Goal: Information Seeking & Learning: Find specific page/section

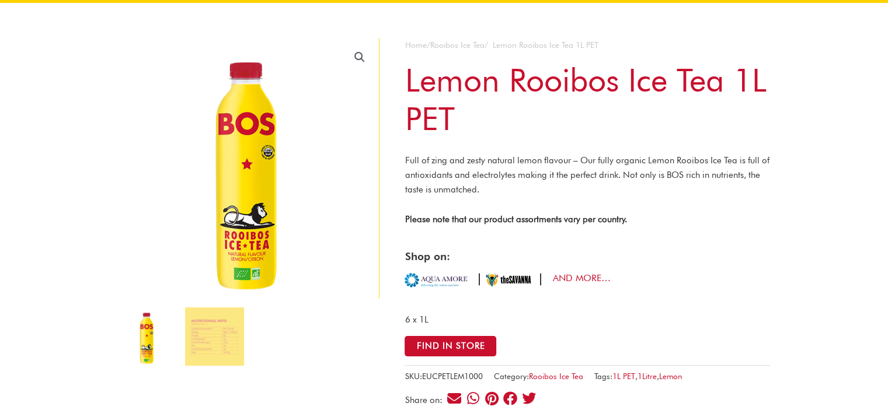
scroll to position [175, 0]
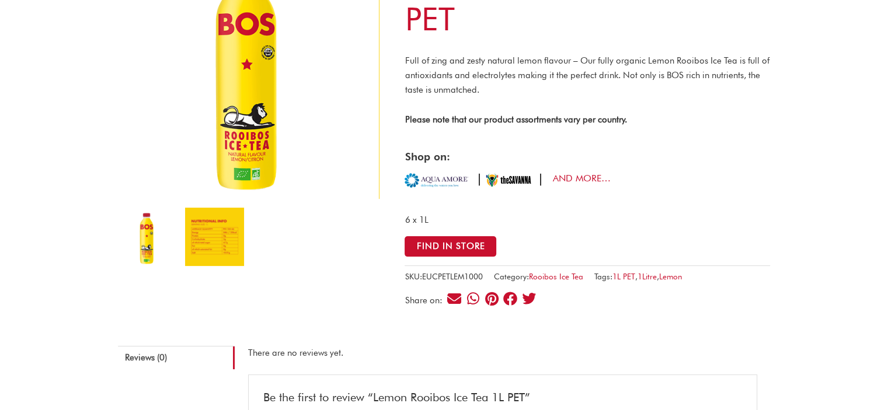
click at [217, 243] on img at bounding box center [214, 237] width 58 height 58
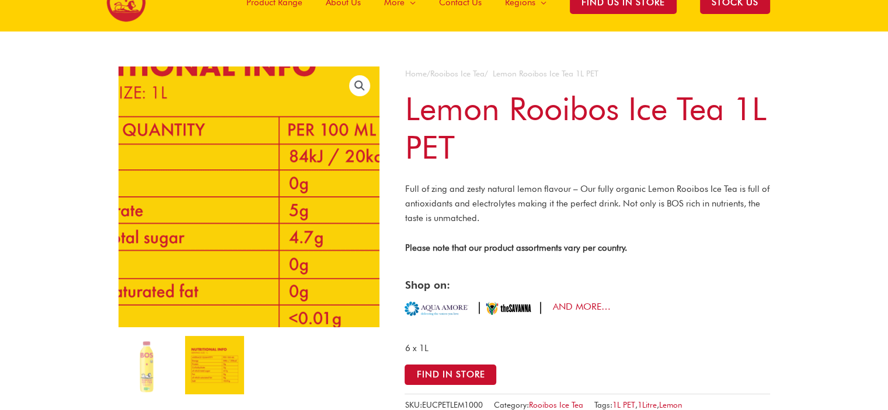
scroll to position [0, 0]
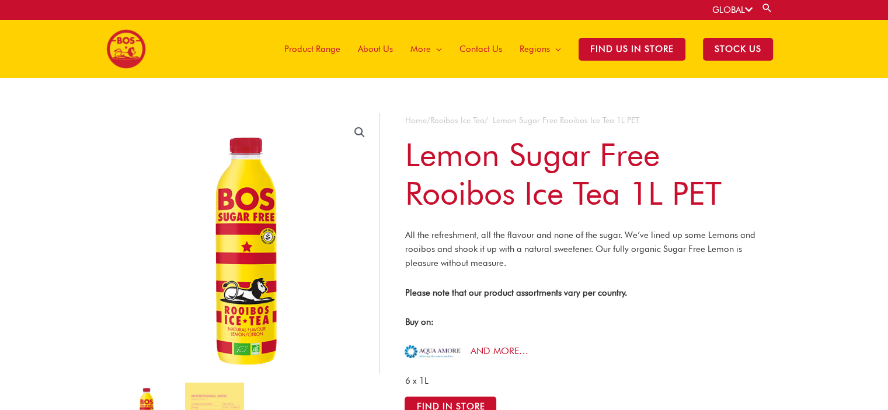
scroll to position [175, 0]
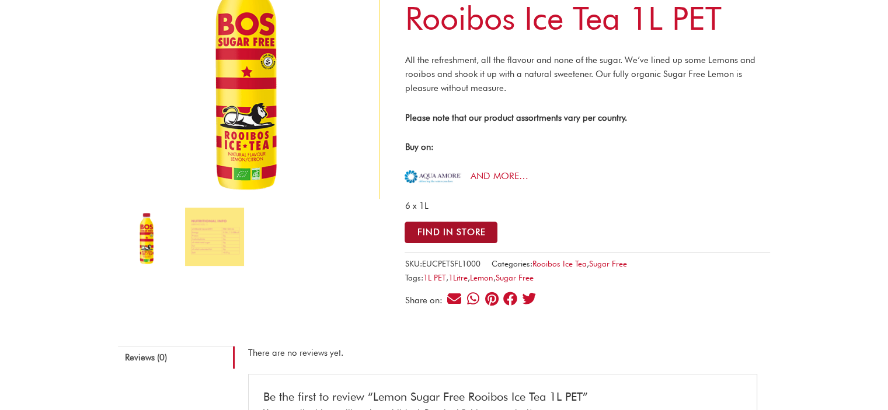
click at [470, 236] on button "Find in Store" at bounding box center [450, 233] width 93 height 22
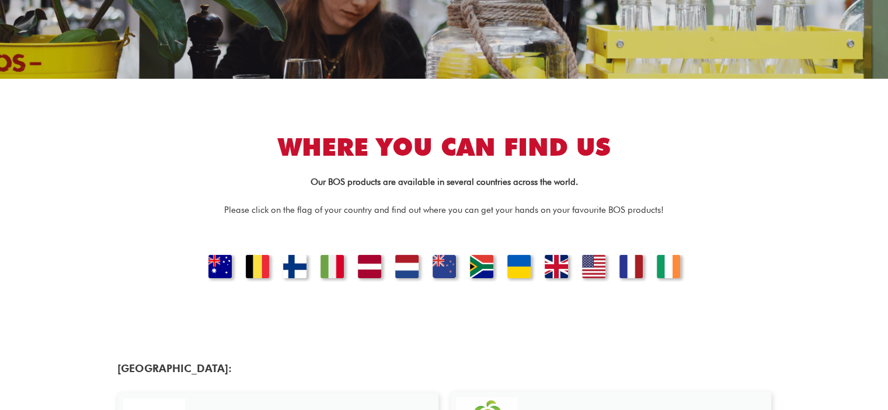
scroll to position [233, 0]
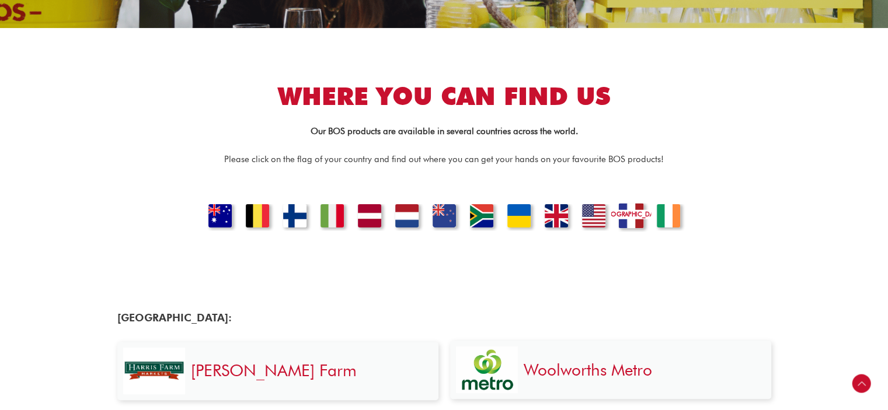
click at [628, 217] on link "FRANCE" at bounding box center [631, 217] width 40 height 29
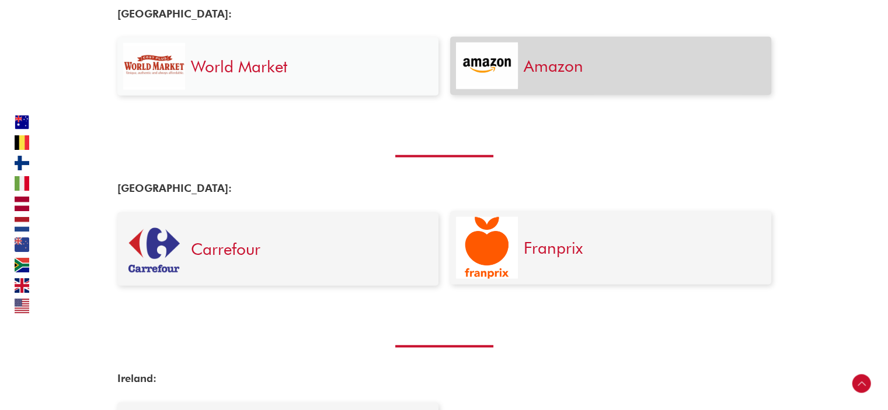
scroll to position [2977, 0]
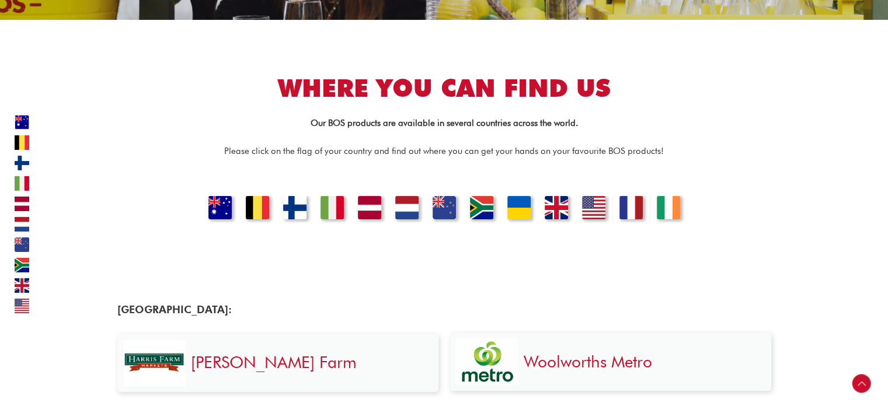
scroll to position [233, 0]
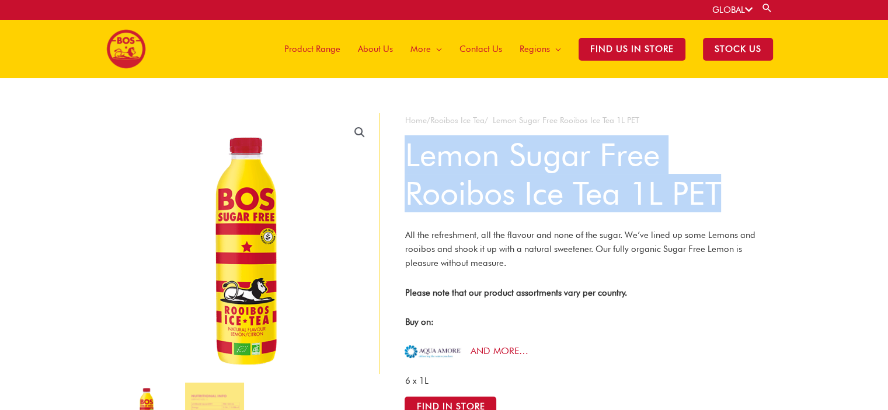
drag, startPoint x: 407, startPoint y: 151, endPoint x: 740, endPoint y: 189, distance: 335.4
click at [740, 189] on h1 "Lemon Sugar Free Rooibos Ice Tea 1L PET" at bounding box center [586, 173] width 365 height 77
copy h1 "Lemon Sugar Free Rooibos Ice Tea 1L PET"
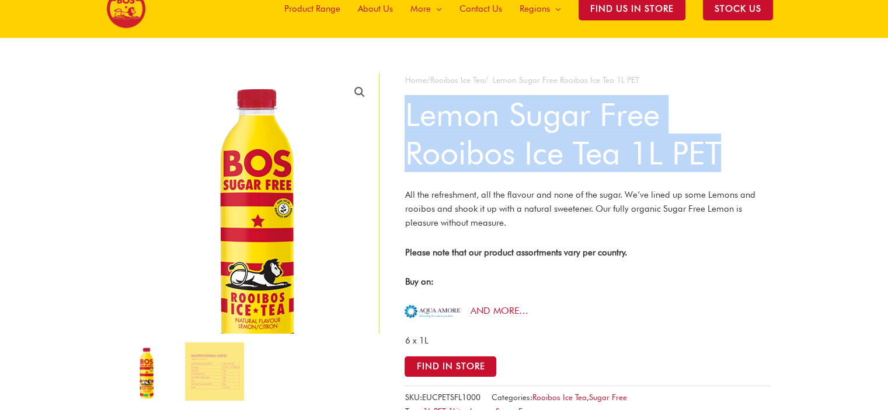
scroll to position [175, 0]
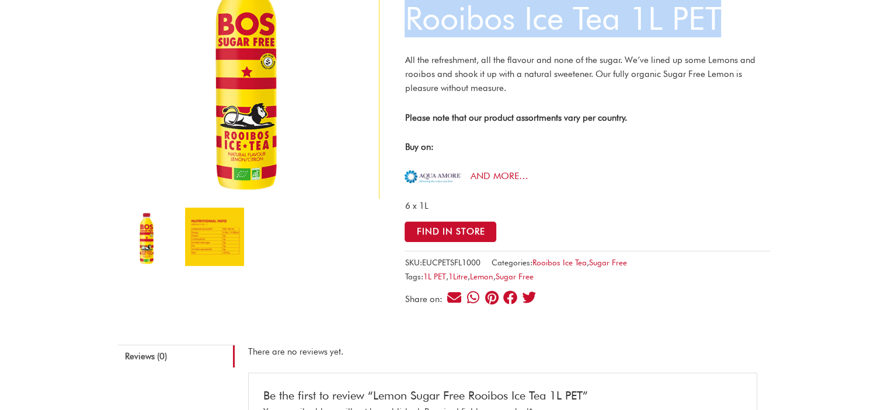
click at [217, 256] on img at bounding box center [214, 237] width 58 height 58
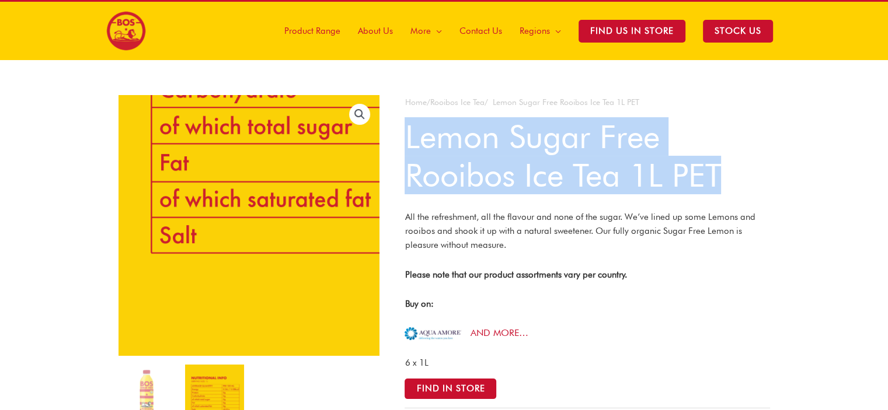
scroll to position [0, 0]
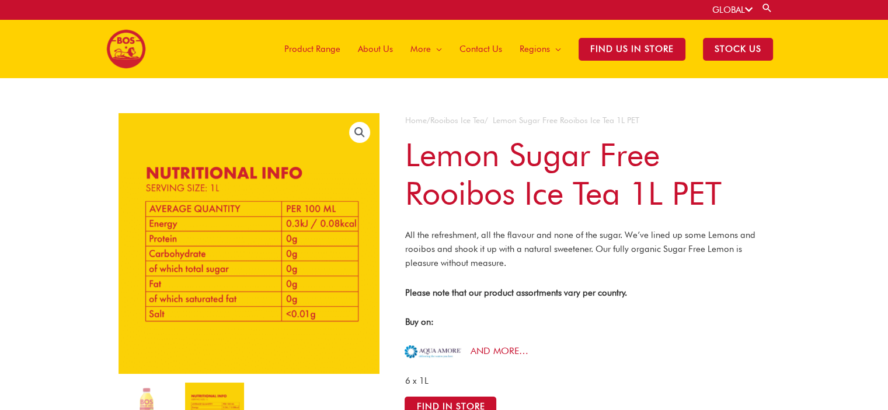
click at [668, 231] on p "All the refreshment, all the flavour and none of the sugar. We’ve lined up some…" at bounding box center [586, 249] width 365 height 42
click at [144, 393] on img at bounding box center [147, 412] width 58 height 58
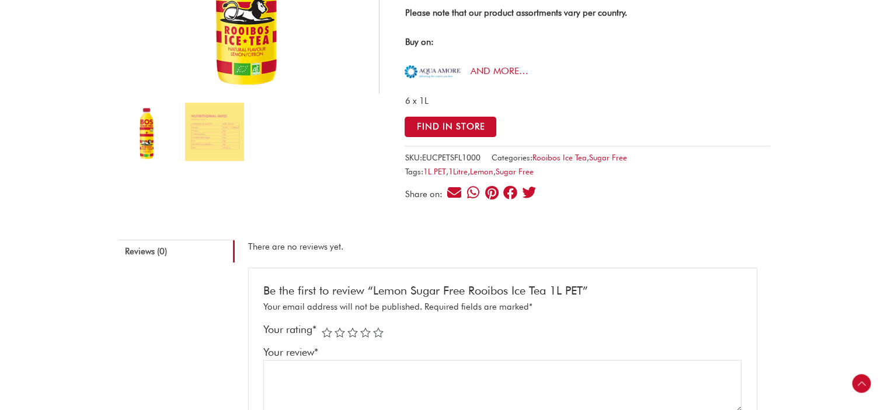
scroll to position [117, 0]
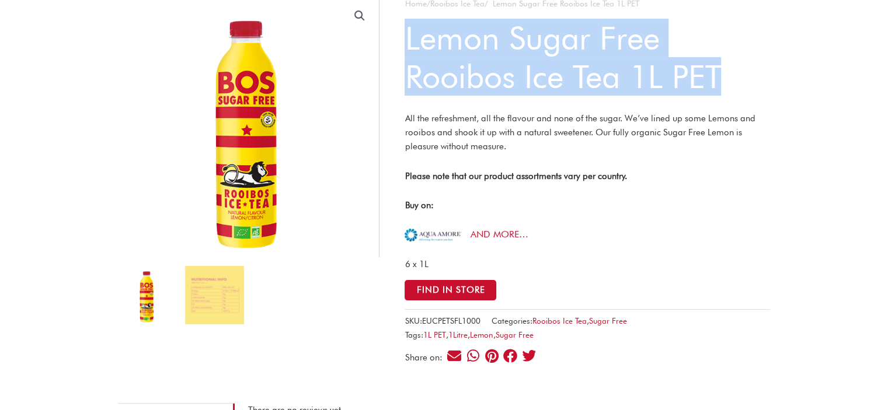
drag, startPoint x: 408, startPoint y: 33, endPoint x: 731, endPoint y: 88, distance: 327.5
click at [731, 88] on h1 "Lemon Sugar Free Rooibos Ice Tea 1L PET" at bounding box center [586, 57] width 365 height 77
copy h1 "Lemon Sugar Free Rooibos Ice Tea 1L PET"
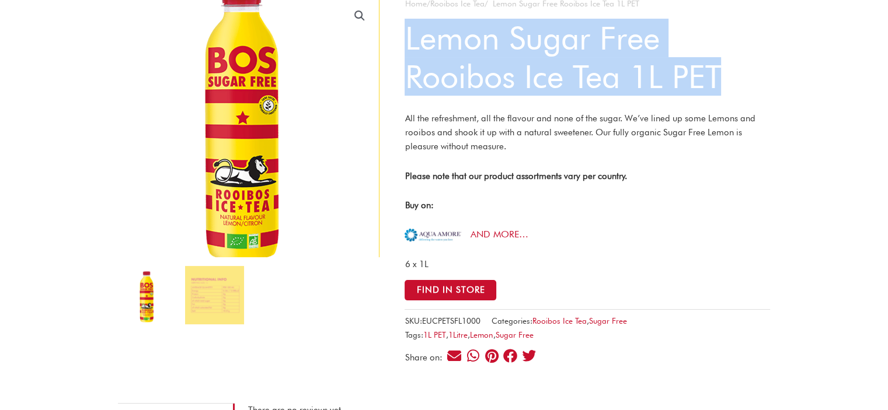
click at [266, 187] on img at bounding box center [244, 113] width 315 height 315
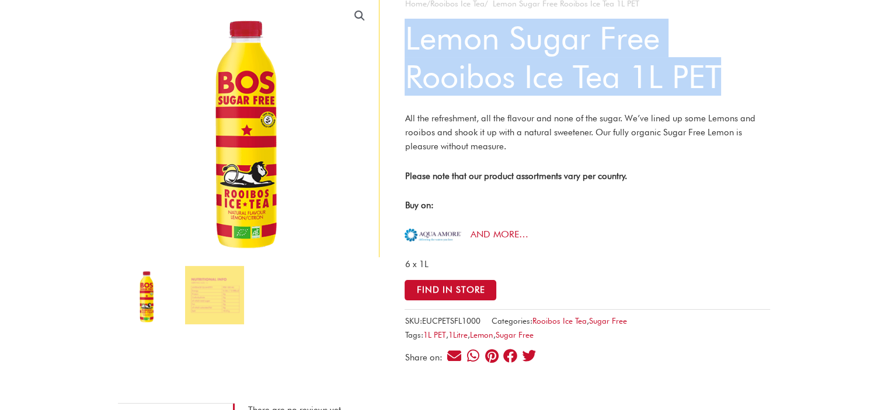
click at [150, 309] on img at bounding box center [147, 295] width 58 height 58
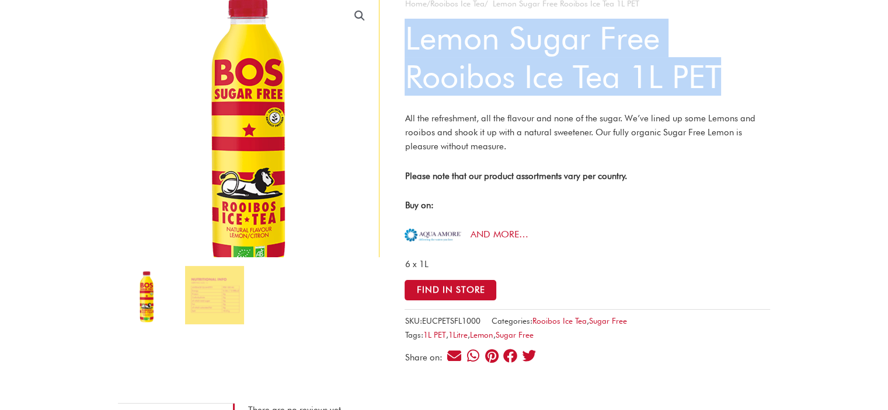
click at [236, 130] on img at bounding box center [250, 125] width 315 height 315
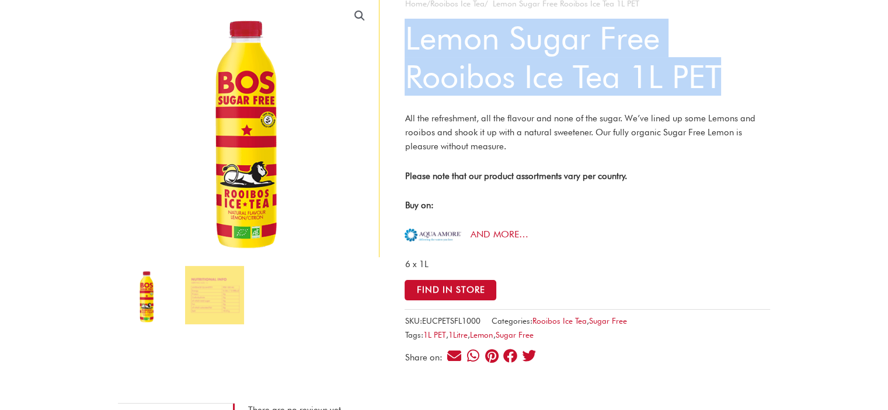
click at [359, 14] on link "🔍" at bounding box center [359, 15] width 21 height 21
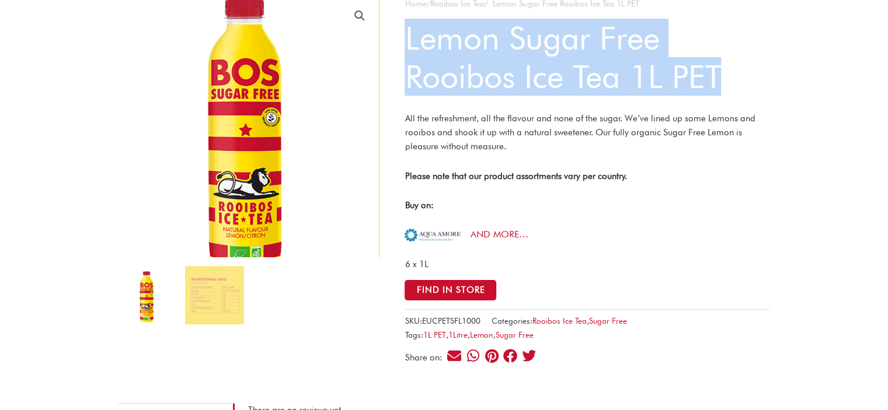
drag, startPoint x: 442, startPoint y: 203, endPoint x: 252, endPoint y: 132, distance: 203.7
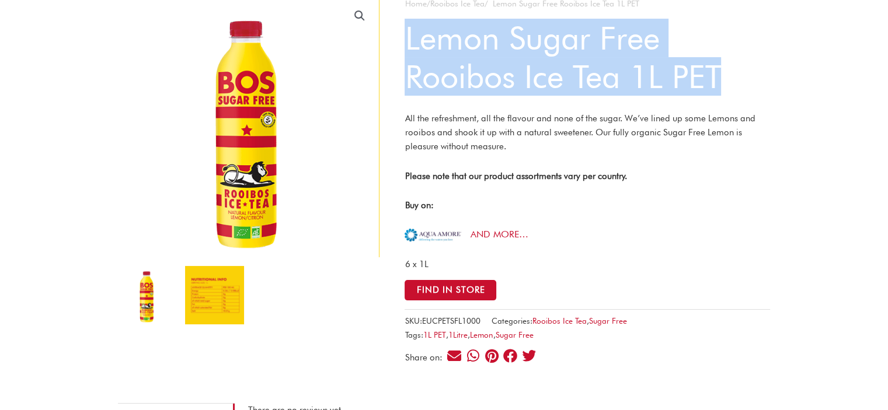
click at [207, 284] on img at bounding box center [214, 295] width 58 height 58
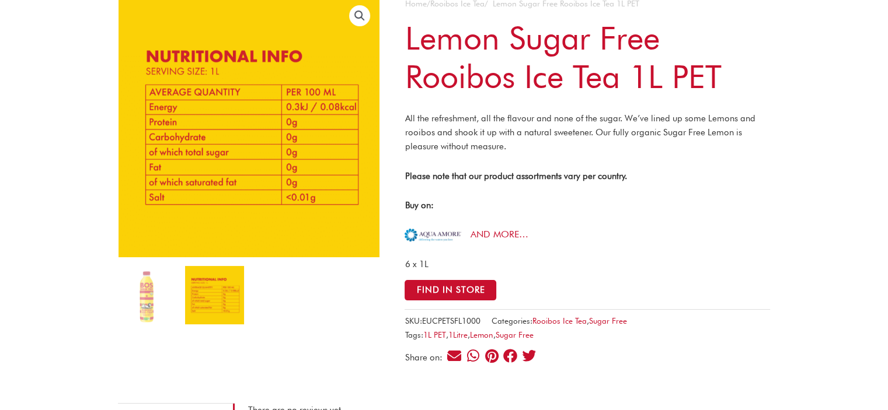
drag, startPoint x: 633, startPoint y: 209, endPoint x: 616, endPoint y: 188, distance: 26.6
click at [631, 205] on p "Buy on:" at bounding box center [586, 205] width 365 height 14
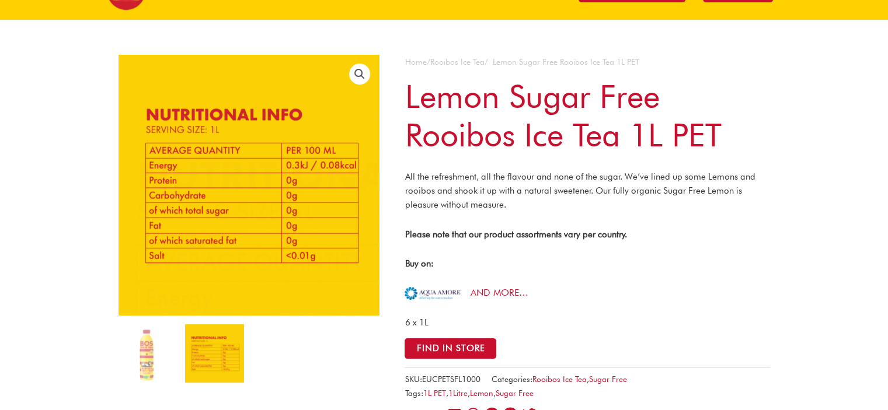
scroll to position [0, 0]
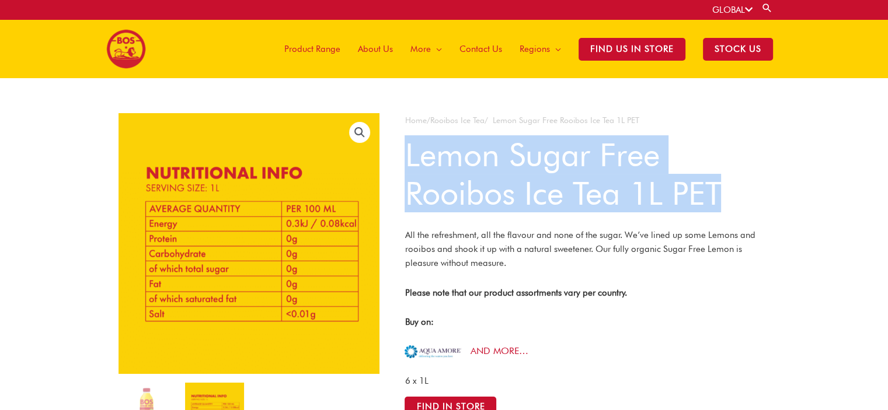
drag, startPoint x: 742, startPoint y: 197, endPoint x: 404, endPoint y: 151, distance: 341.6
click at [404, 151] on h1 "Lemon Sugar Free Rooibos Ice Tea 1L PET" at bounding box center [586, 173] width 365 height 77
copy h1 "Lemon Sugar Free Rooibos Ice Tea 1L PET"
click at [547, 170] on h1 "Lemon Sugar Free Rooibos Ice Tea 1L PET" at bounding box center [586, 173] width 365 height 77
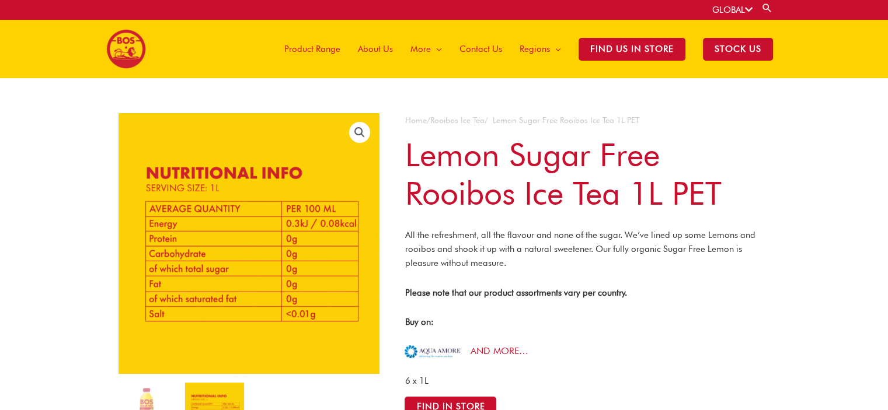
click at [588, 175] on h1 "Lemon Sugar Free Rooibos Ice Tea 1L PET" at bounding box center [586, 173] width 365 height 77
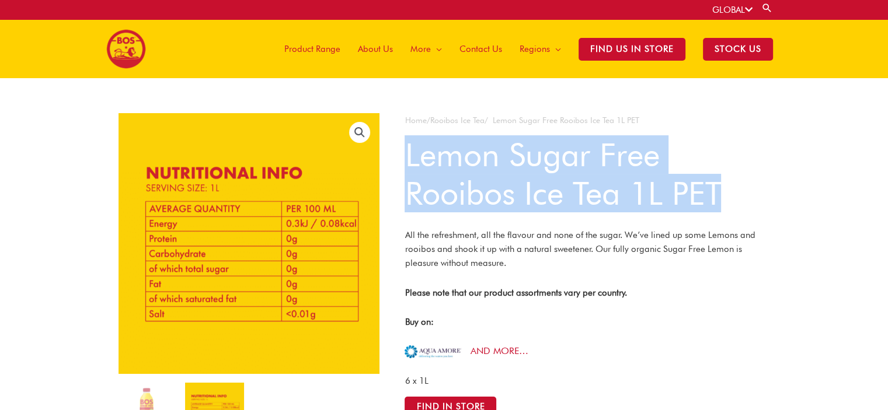
drag, startPoint x: 728, startPoint y: 197, endPoint x: 406, endPoint y: 152, distance: 325.3
click at [406, 152] on h1 "Lemon Sugar Free Rooibos Ice Tea 1L PET" at bounding box center [586, 173] width 365 height 77
copy h1 "Lemon Sugar Free Rooibos Ice Tea 1L PET"
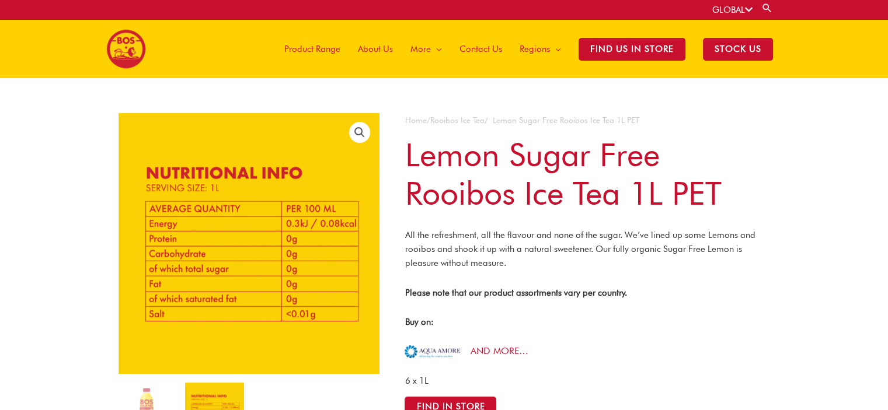
click at [513, 252] on p "All the refreshment, all the flavour and none of the sugar. We’ve lined up some…" at bounding box center [586, 249] width 365 height 42
click at [146, 391] on img at bounding box center [147, 412] width 58 height 58
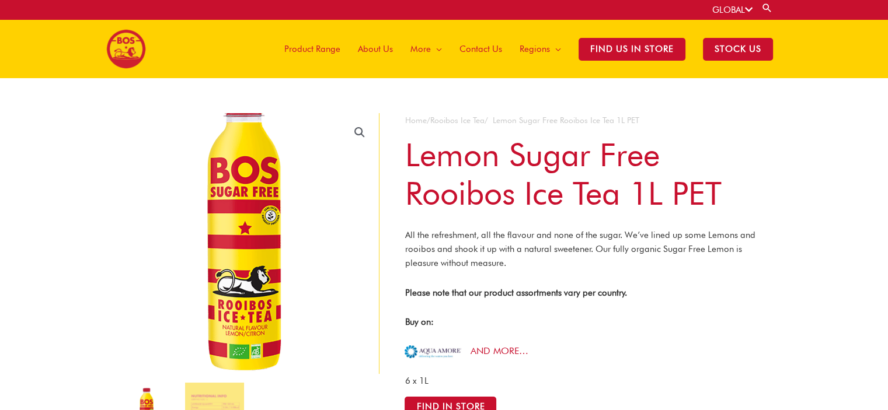
click at [254, 337] on img at bounding box center [246, 224] width 315 height 315
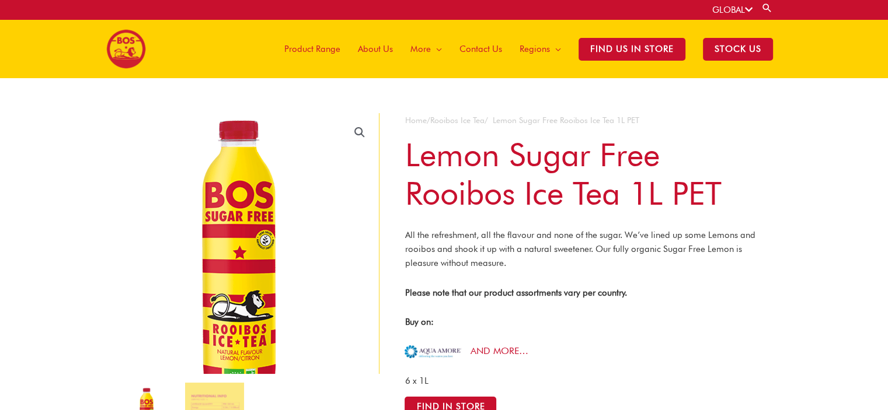
click at [288, 218] on img at bounding box center [241, 248] width 315 height 315
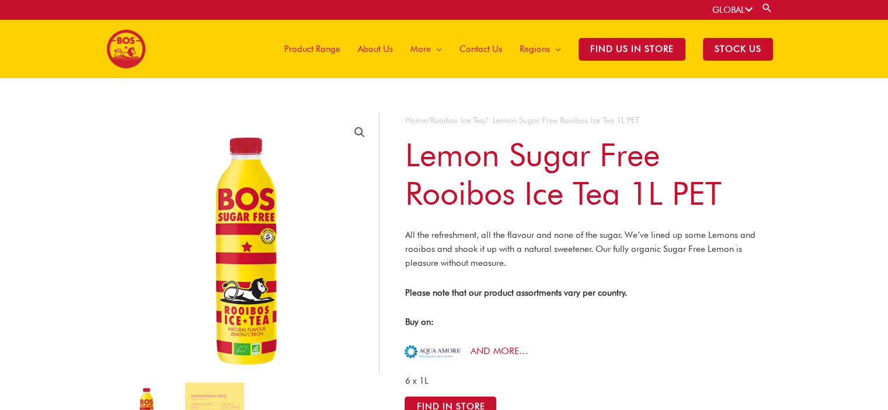
click at [623, 247] on p "All the refreshment, all the flavour and none of the sugar. We’ve lined up some…" at bounding box center [586, 249] width 365 height 42
drag, startPoint x: 670, startPoint y: 249, endPoint x: 648, endPoint y: 249, distance: 22.2
click at [648, 249] on p "All the refreshment, all the flavour and none of the sugar. We’ve lined up some…" at bounding box center [586, 249] width 365 height 42
click at [639, 253] on p "All the refreshment, all the flavour and none of the sugar. We’ve lined up some…" at bounding box center [586, 249] width 365 height 42
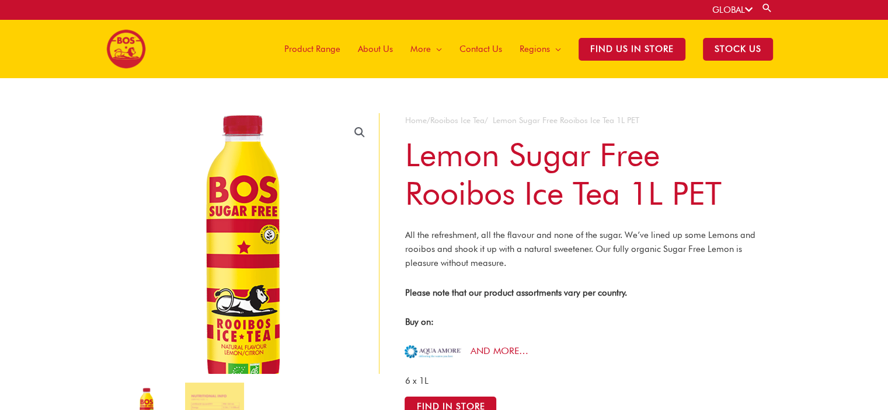
click at [261, 243] on img at bounding box center [245, 243] width 315 height 315
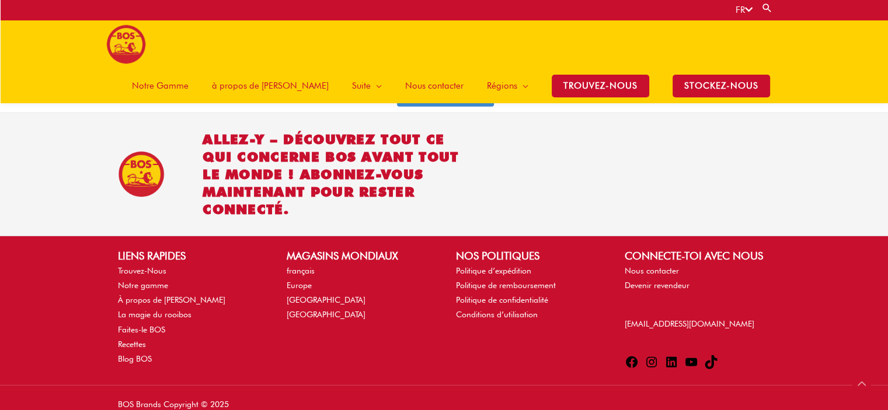
scroll to position [2797, 0]
